Goal: Find specific page/section: Find specific page/section

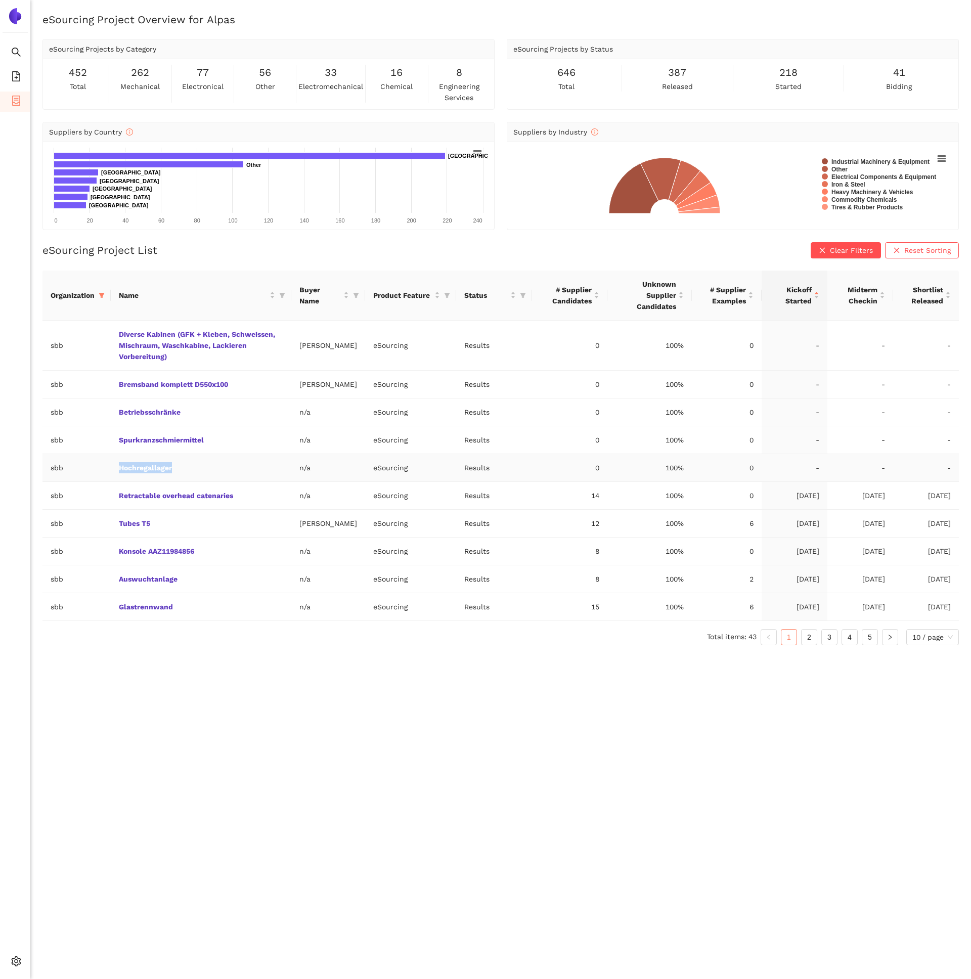
drag, startPoint x: 178, startPoint y: 481, endPoint x: 107, endPoint y: 481, distance: 71.8
click at [107, 481] on tr "sbb Hochregallager n/a eSourcing Results 0 100% 0 - - -" at bounding box center [500, 468] width 916 height 28
copy tr "Hochregallager"
click at [0, 0] on link "Hochregallager" at bounding box center [0, 0] width 0 height 0
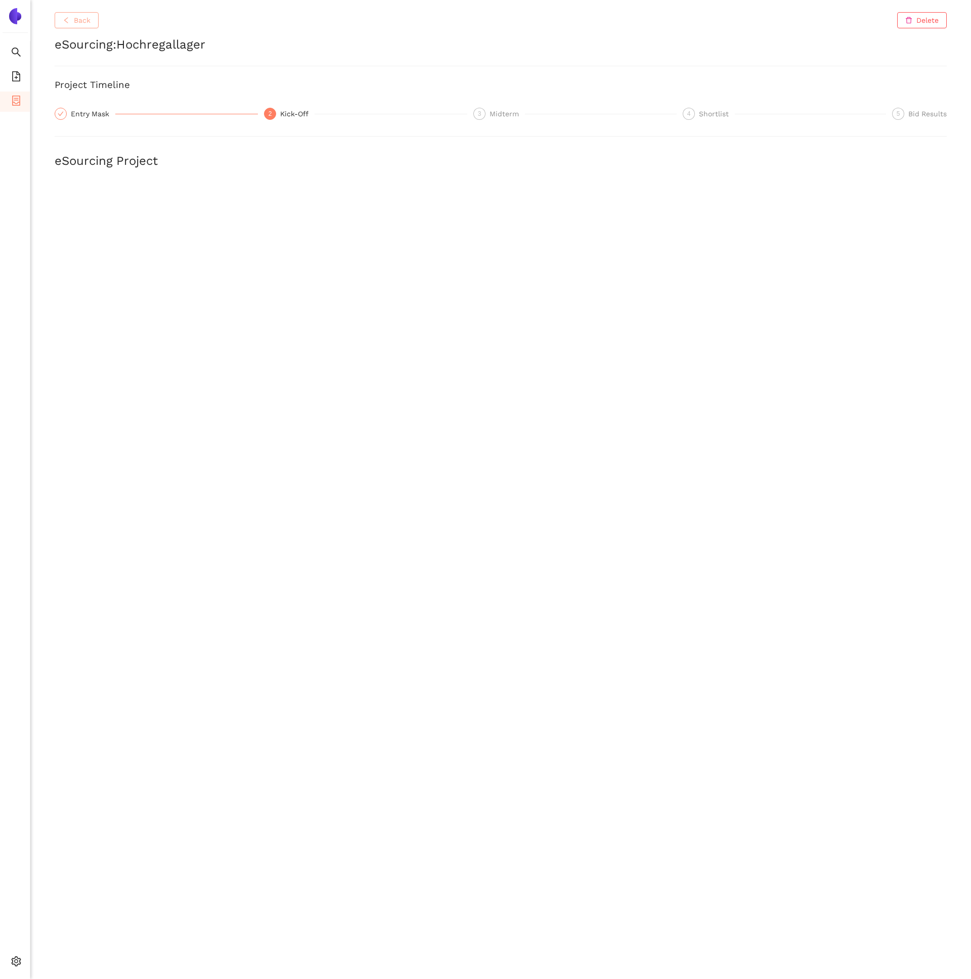
click at [70, 26] on button "Back" at bounding box center [77, 20] width 44 height 16
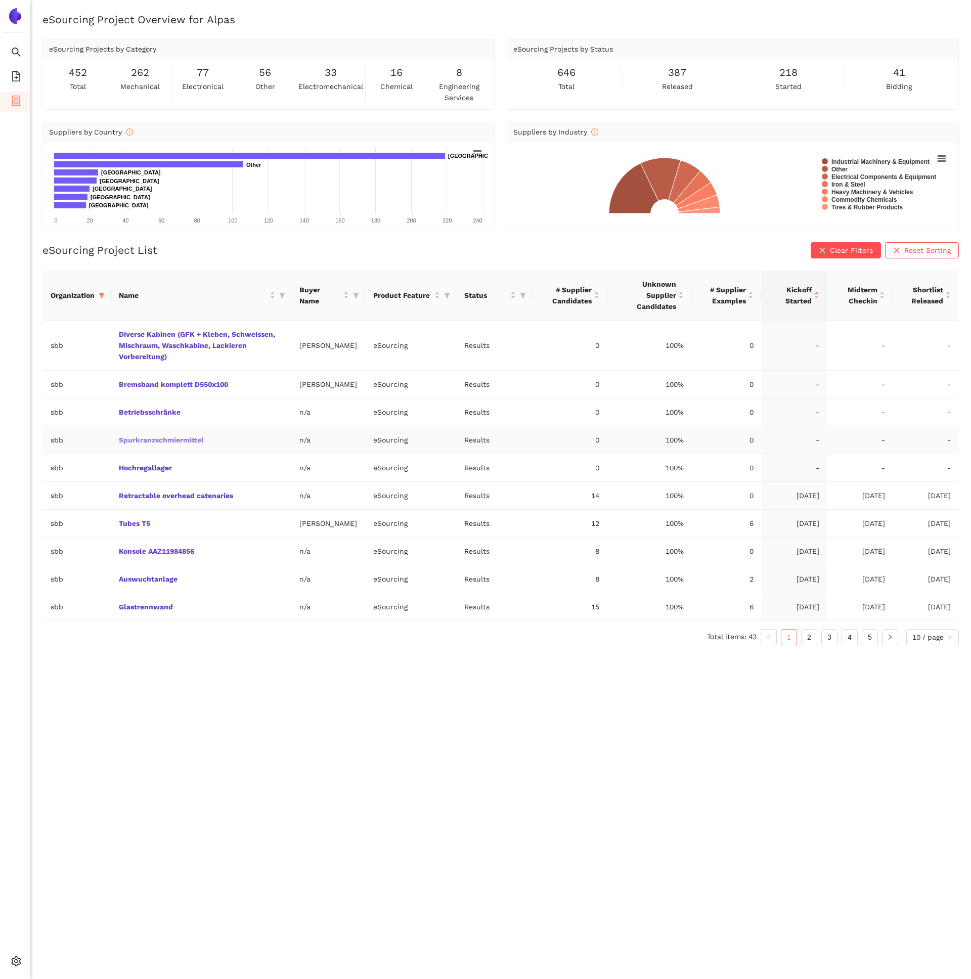
click at [0, 0] on link "Spurkranzschmiermittel" at bounding box center [0, 0] width 0 height 0
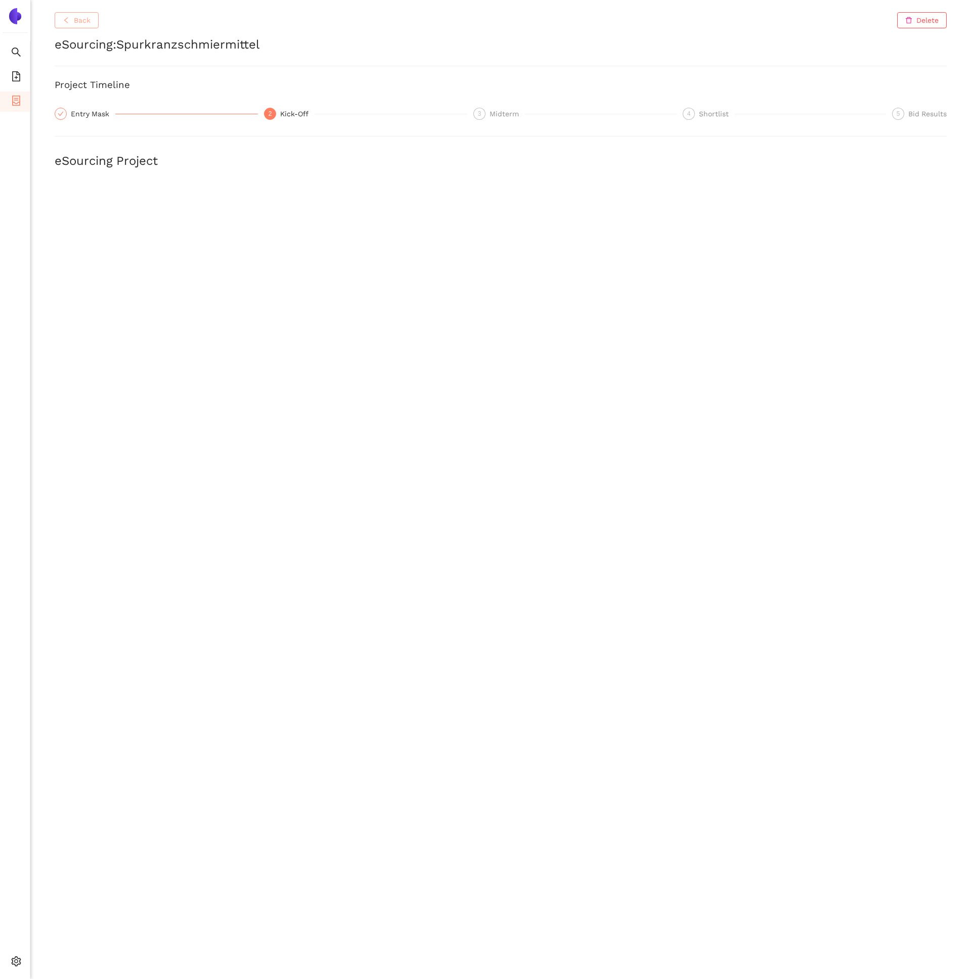
click at [65, 27] on button "Back" at bounding box center [77, 20] width 44 height 16
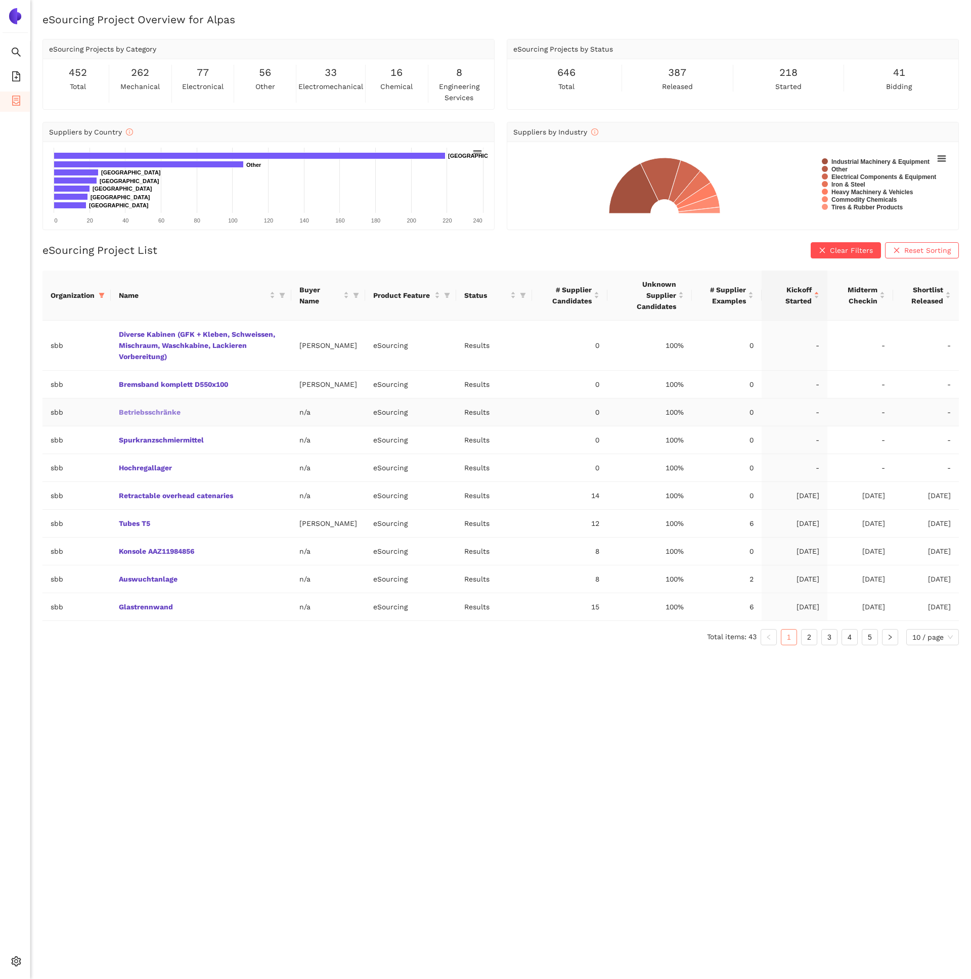
click at [0, 0] on link "Betriebsschränke" at bounding box center [0, 0] width 0 height 0
click at [205, 417] on td "Betriebsschränke" at bounding box center [201, 412] width 181 height 28
copy link "Betriebsschränke"
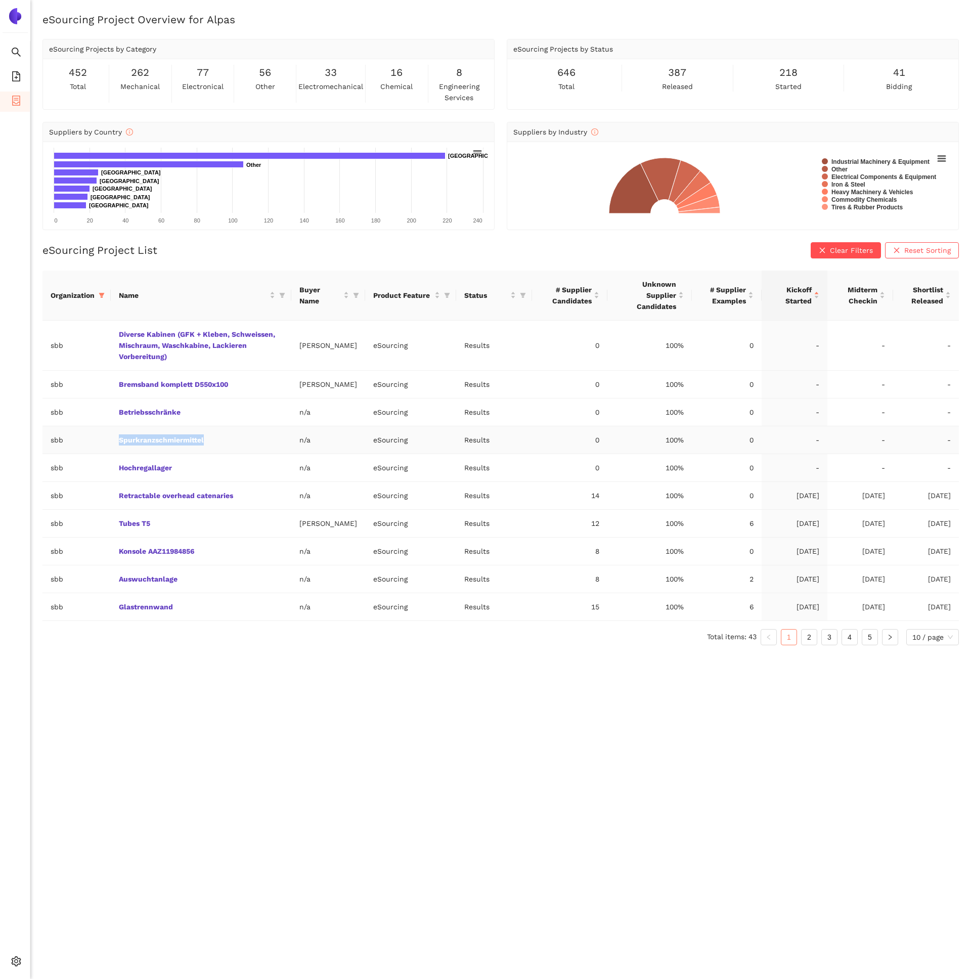
drag, startPoint x: 228, startPoint y: 457, endPoint x: 105, endPoint y: 453, distance: 122.9
click at [105, 453] on tr "sbb Spurkranzschmiermittel n/a eSourcing Results 0 100% 0 - - -" at bounding box center [500, 440] width 916 height 28
copy tr "Spurkranzschmiermittel"
drag, startPoint x: 223, startPoint y: 480, endPoint x: 93, endPoint y: 479, distance: 131.0
click at [93, 479] on tr "sbb Hochregallager n/a eSourcing Results 0 100% 0 - - -" at bounding box center [500, 468] width 916 height 28
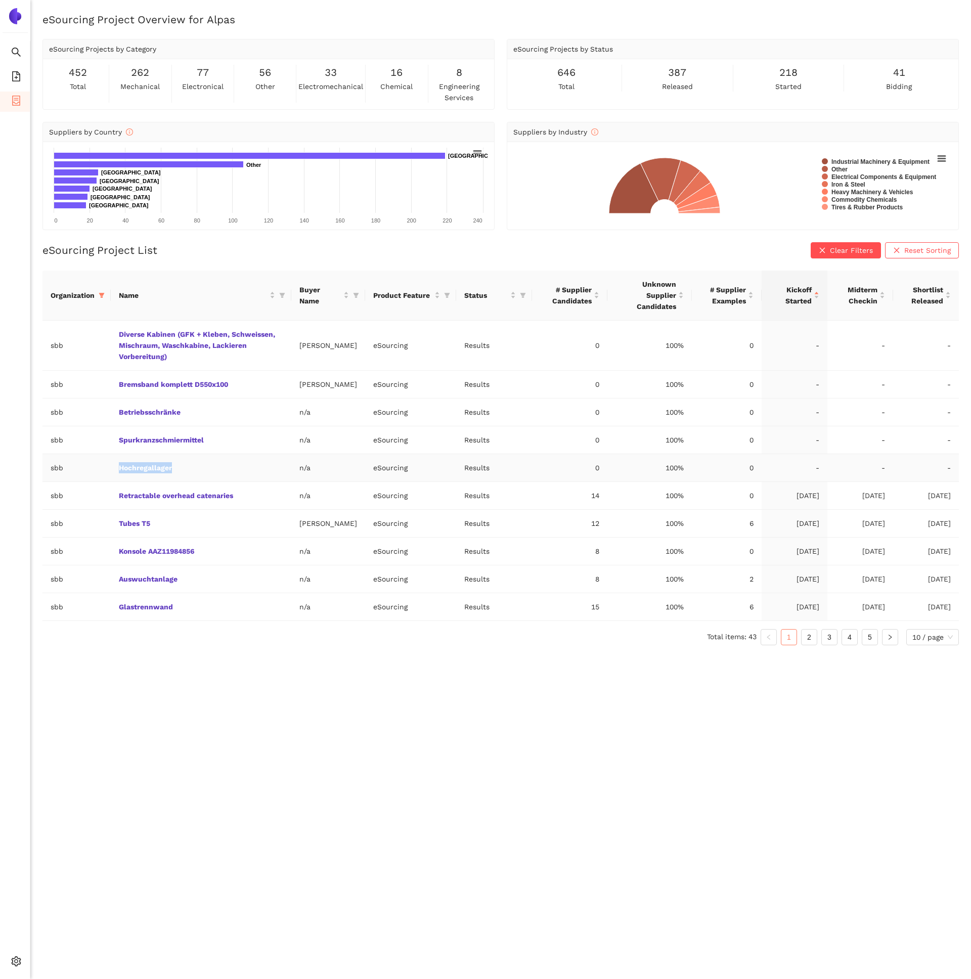
copy tr "Hochregallager"
click at [0, 0] on link "Spurkranzschmiermittel" at bounding box center [0, 0] width 0 height 0
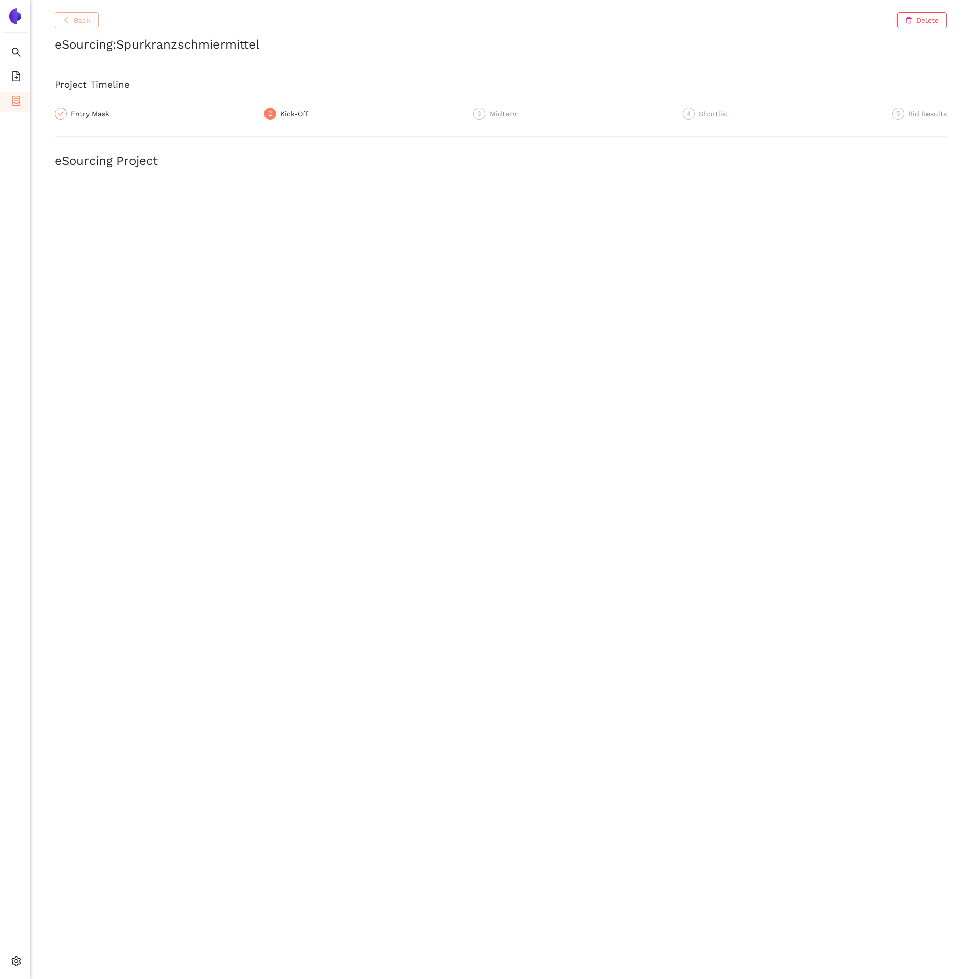
click at [70, 19] on button "Back" at bounding box center [77, 20] width 44 height 16
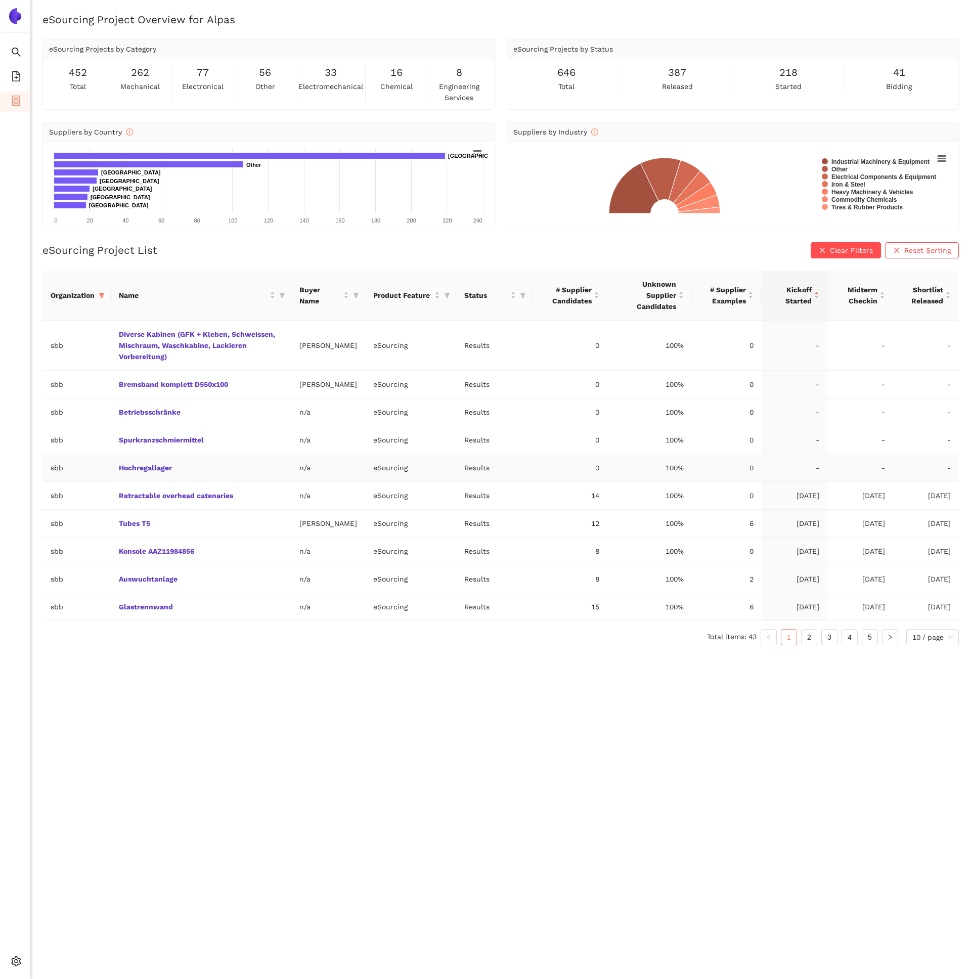
click at [142, 482] on td "Hochregallager" at bounding box center [201, 468] width 181 height 28
click at [0, 0] on link "Hochregallager" at bounding box center [0, 0] width 0 height 0
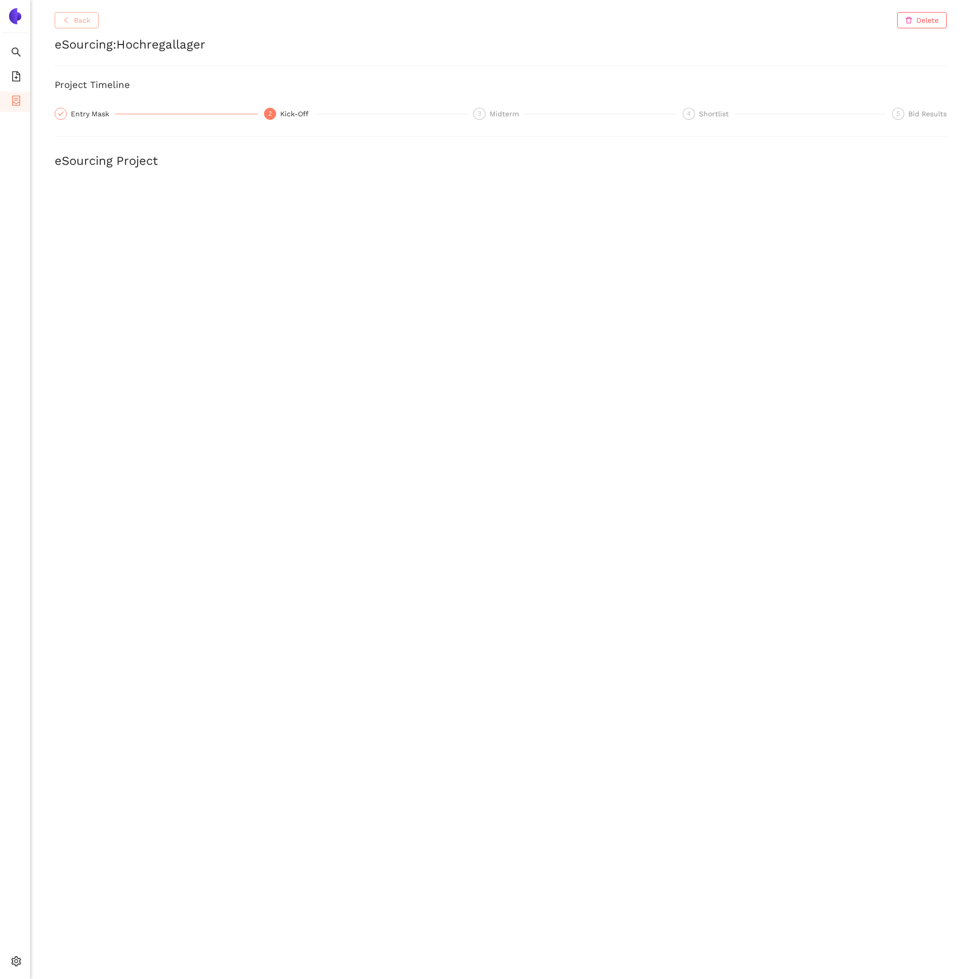
click at [76, 26] on button "Back" at bounding box center [77, 20] width 44 height 16
